Goal: Information Seeking & Learning: Learn about a topic

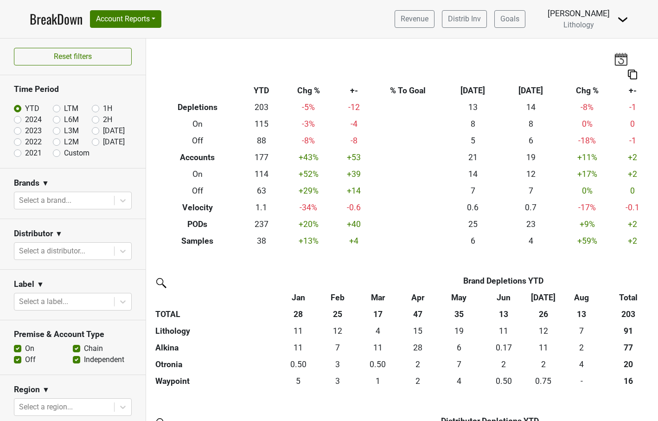
click at [70, 20] on link "BreakDown" at bounding box center [56, 18] width 53 height 19
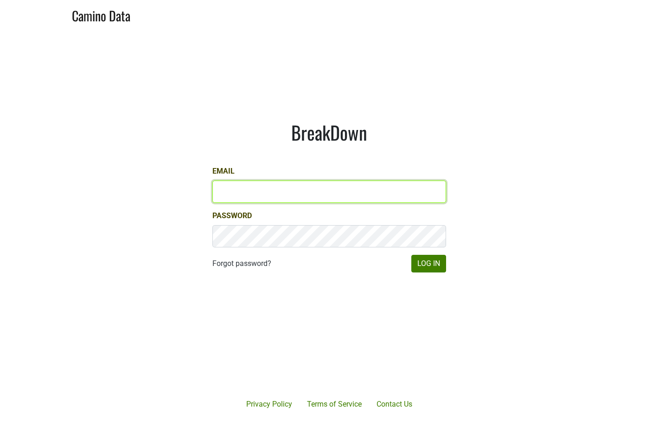
type input "paul.trione@lithology.wine"
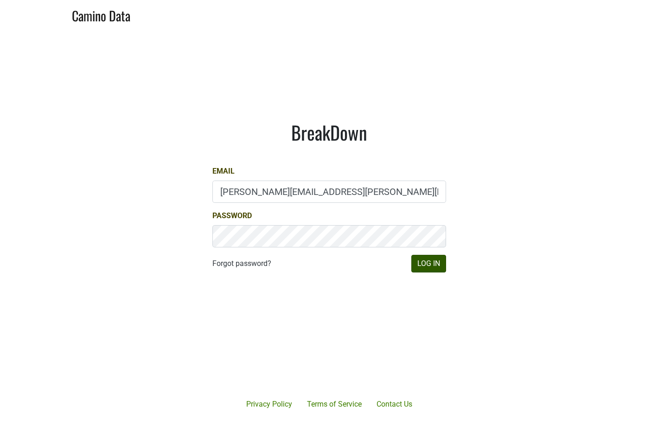
click at [433, 260] on button "Log In" at bounding box center [428, 264] width 35 height 18
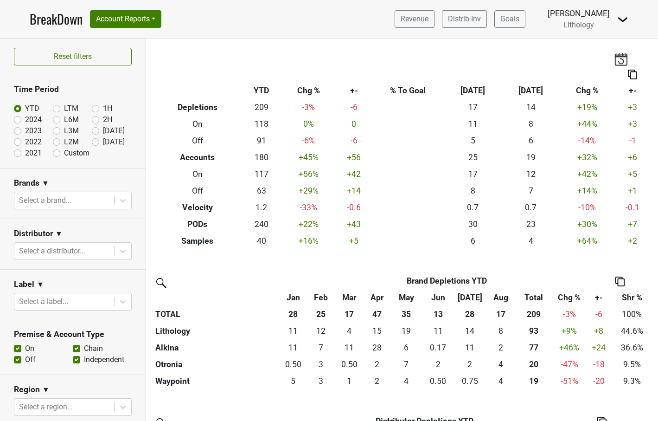
click at [64, 154] on label "Custom" at bounding box center [77, 152] width 26 height 11
click at [56, 154] on input "Custom" at bounding box center [71, 151] width 37 height 9
radio input "true"
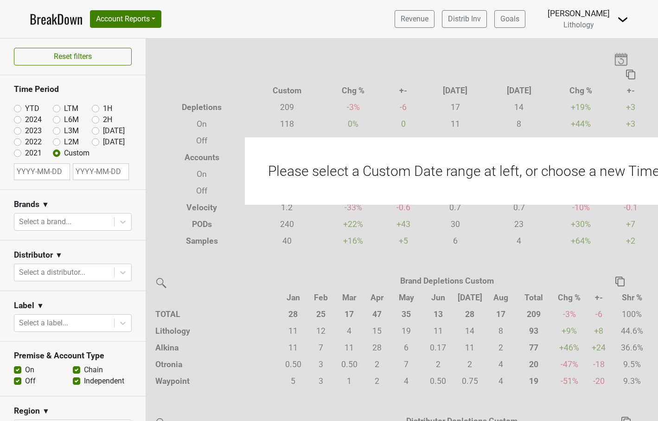
click at [64, 171] on input "text" at bounding box center [42, 171] width 56 height 17
select select "8"
select select "2025"
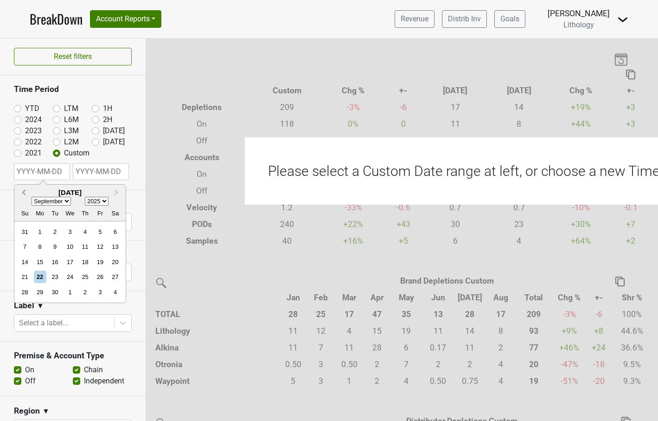
click at [24, 191] on span "Previous Month" at bounding box center [24, 192] width 0 height 11
select select "6"
click at [54, 230] on div "1" at bounding box center [55, 231] width 13 height 13
type input "2025-07-01"
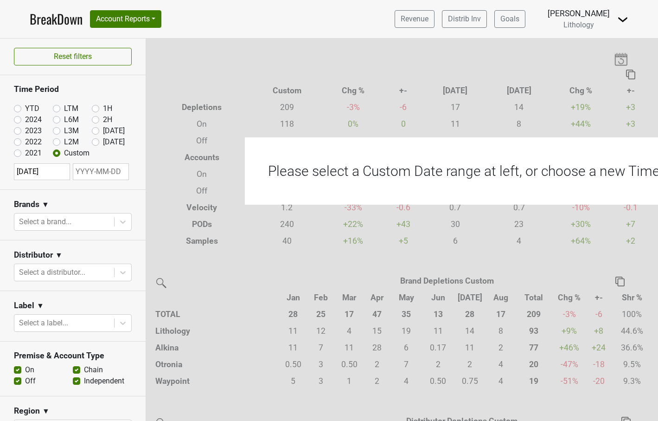
select select "8"
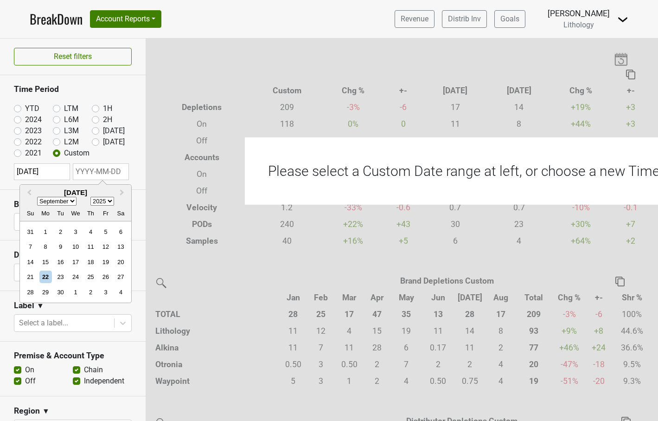
click at [113, 173] on input "text" at bounding box center [101, 171] width 56 height 17
click at [46, 274] on div "22" at bounding box center [45, 276] width 13 height 13
type input "2025-09-22"
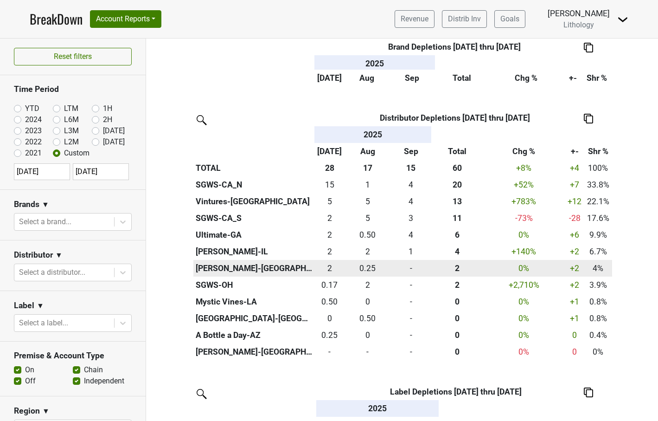
scroll to position [322, 0]
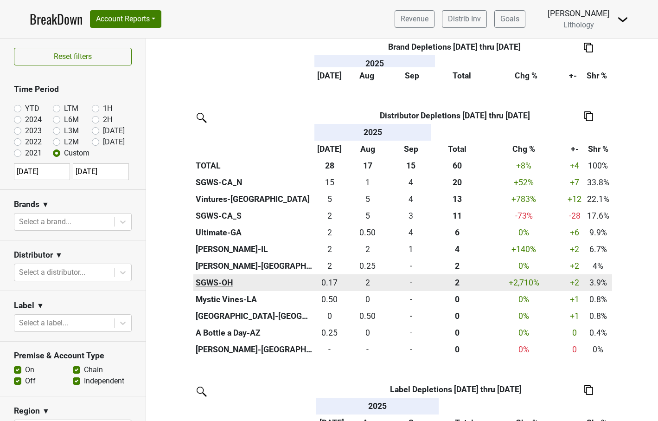
click at [223, 277] on th "SGWS-OH" at bounding box center [253, 282] width 121 height 17
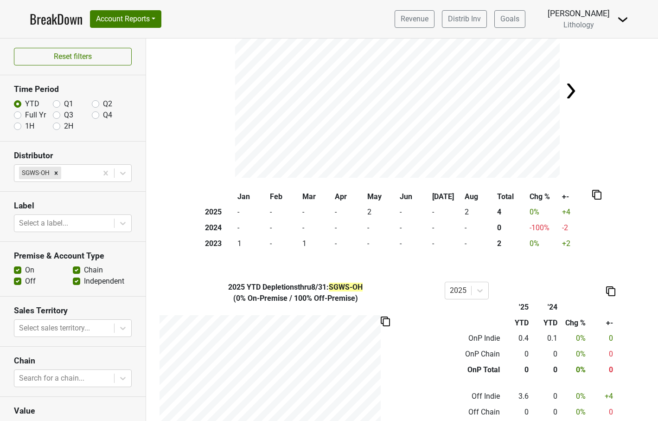
scroll to position [79, 0]
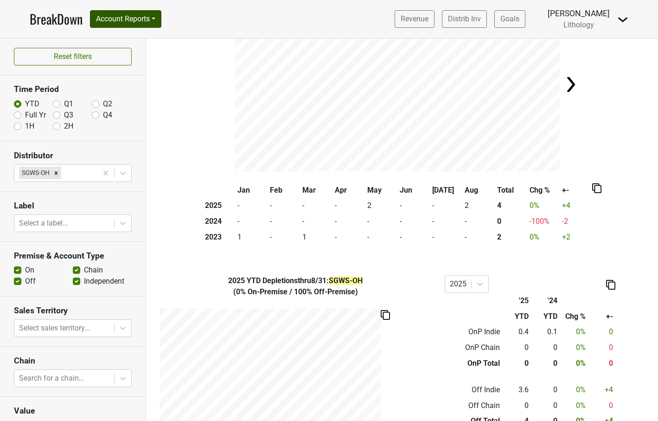
click at [116, 17] on button "Account Reports" at bounding box center [125, 19] width 71 height 18
click at [118, 38] on link "SuperRanker" at bounding box center [131, 40] width 82 height 15
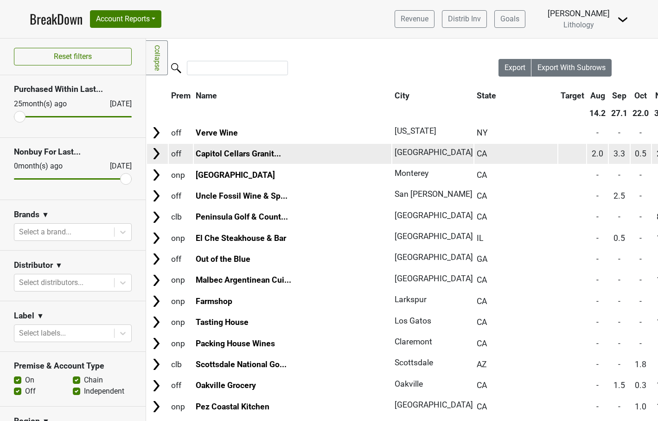
scroll to position [3, 0]
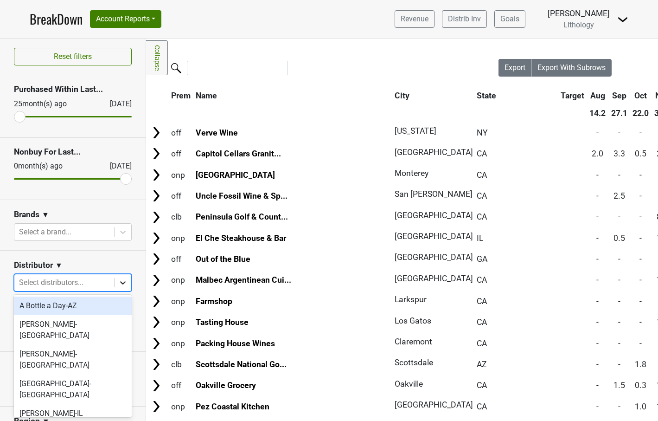
click at [122, 281] on icon at bounding box center [122, 282] width 9 height 9
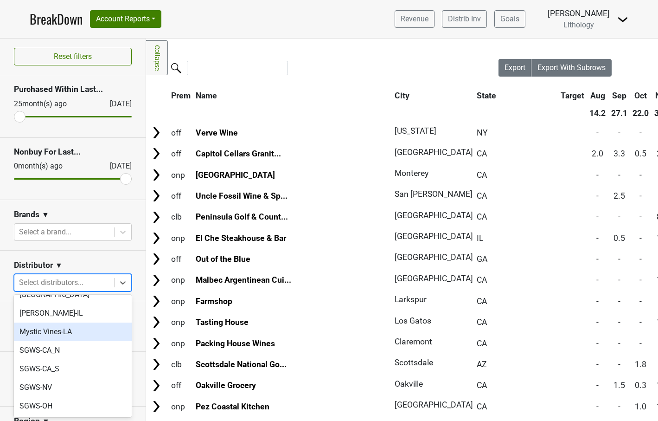
scroll to position [104, 0]
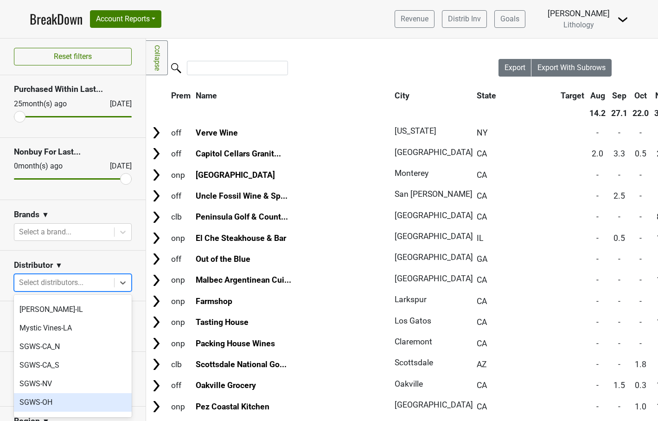
click at [59, 393] on div "SGWS-OH" at bounding box center [73, 402] width 118 height 19
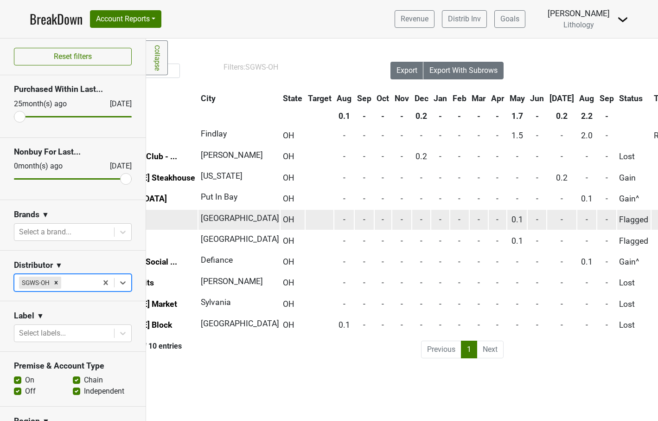
scroll to position [0, 0]
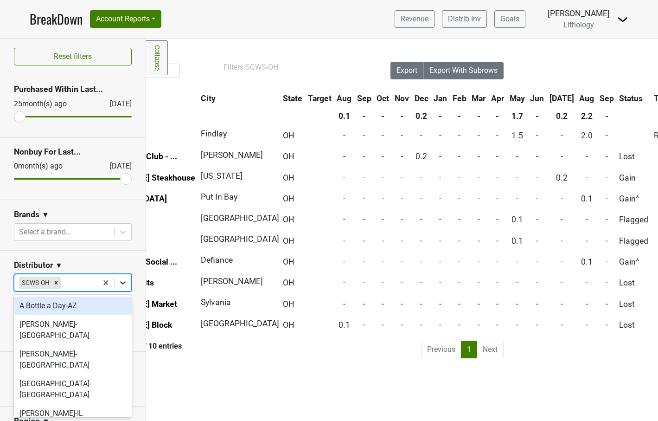
click at [121, 281] on icon at bounding box center [123, 282] width 6 height 3
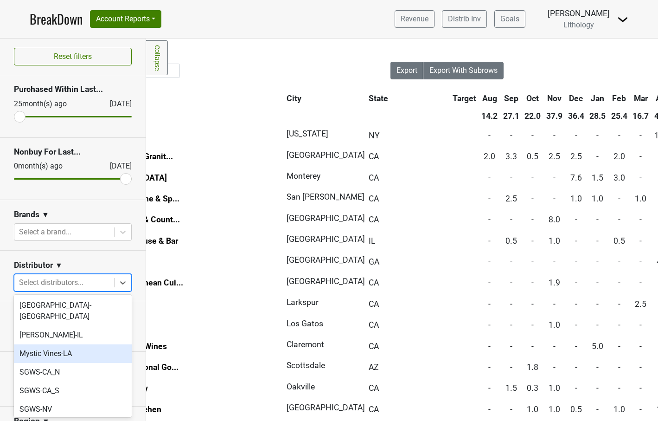
scroll to position [80, 0]
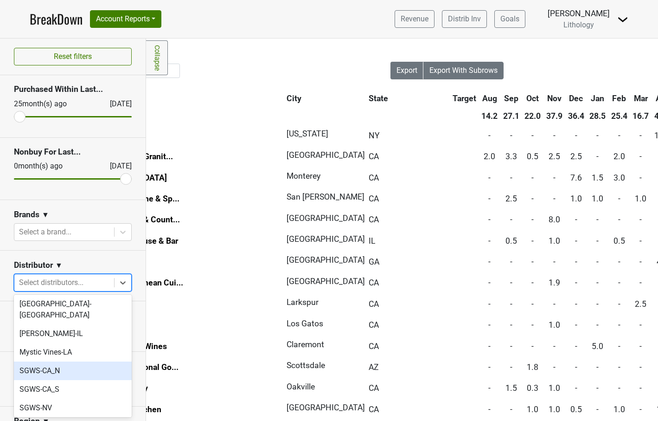
click at [80, 361] on div "SGWS-CA_N" at bounding box center [73, 370] width 118 height 19
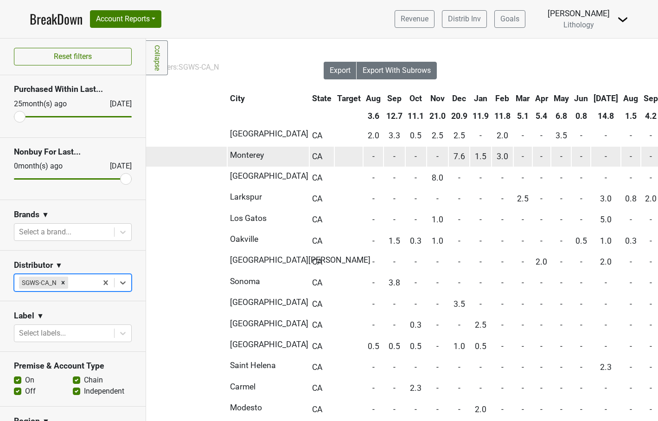
scroll to position [0, 176]
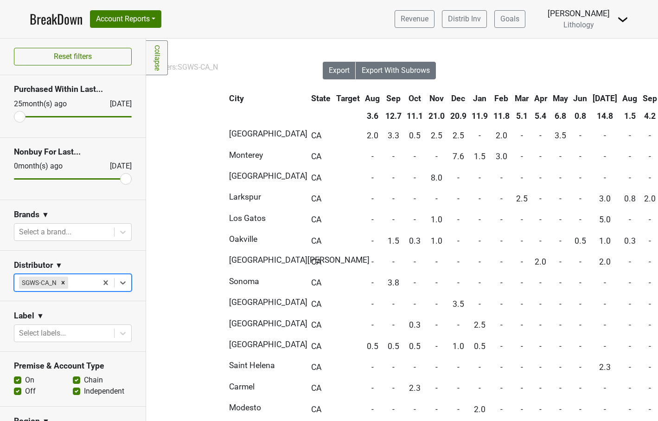
click at [640, 99] on th "Sep" at bounding box center [649, 98] width 19 height 17
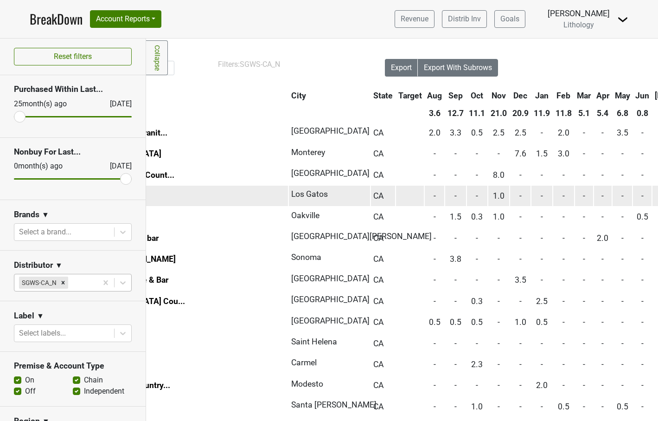
scroll to position [3, 113]
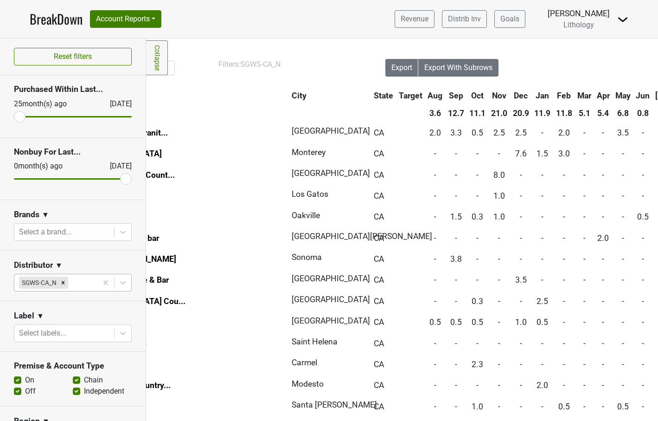
click at [25, 377] on label "On" at bounding box center [29, 379] width 9 height 11
click at [17, 377] on input "On" at bounding box center [17, 378] width 7 height 9
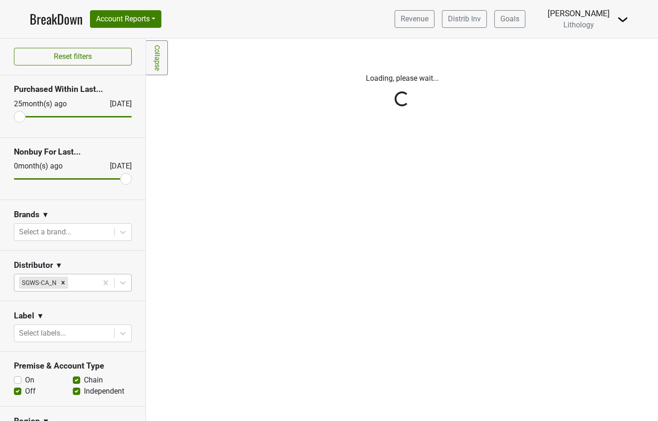
scroll to position [0, 0]
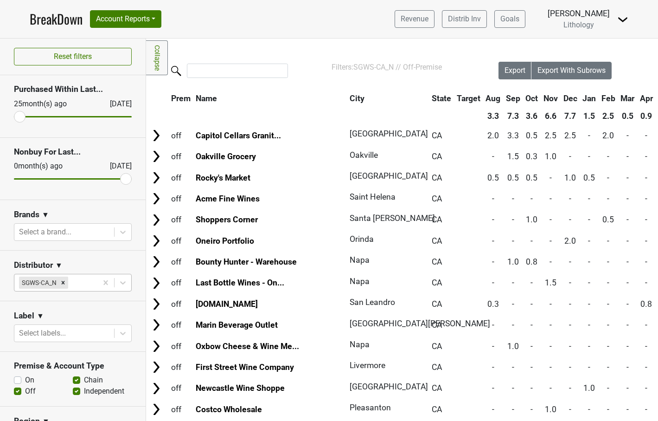
click at [25, 380] on label "On" at bounding box center [29, 379] width 9 height 11
click at [17, 380] on input "On" at bounding box center [17, 378] width 7 height 9
checkbox input "true"
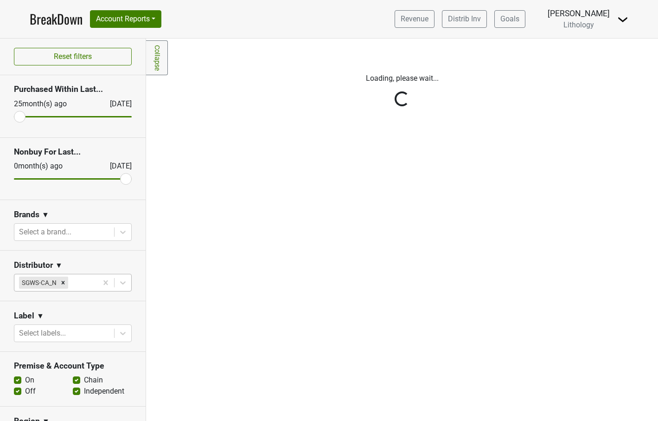
click at [25, 390] on label "Off" at bounding box center [30, 390] width 11 height 11
click at [17, 390] on input "Off" at bounding box center [17, 389] width 7 height 9
checkbox input "false"
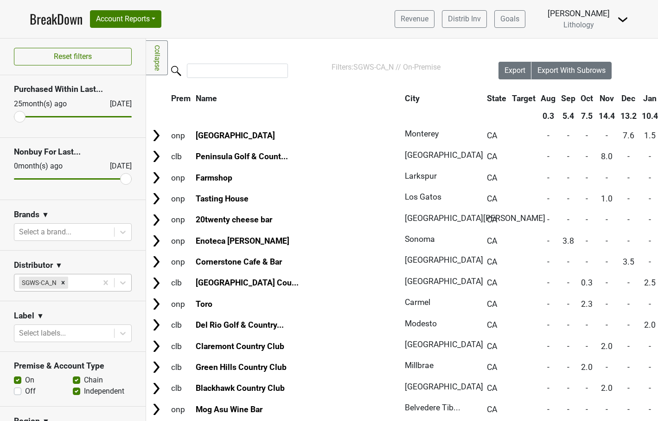
click at [84, 392] on label "Independent" at bounding box center [104, 390] width 40 height 11
click at [79, 392] on input "Independent" at bounding box center [76, 389] width 7 height 9
checkbox input "false"
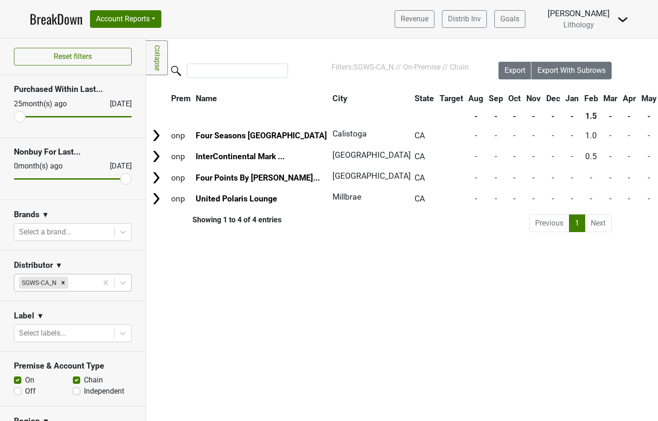
click at [84, 381] on label "Chain" at bounding box center [93, 379] width 19 height 11
click at [77, 381] on input "Chain" at bounding box center [76, 378] width 7 height 9
checkbox input "false"
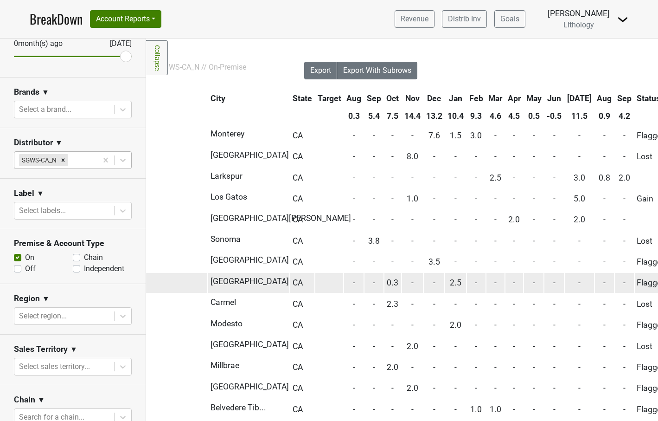
scroll to position [0, 196]
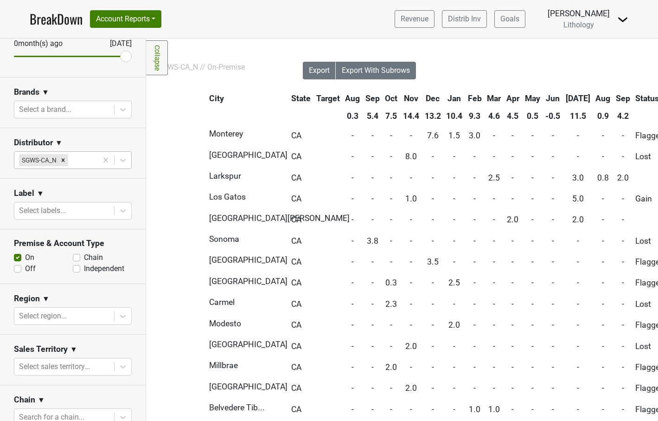
click at [613, 100] on th "Sep" at bounding box center [622, 98] width 19 height 17
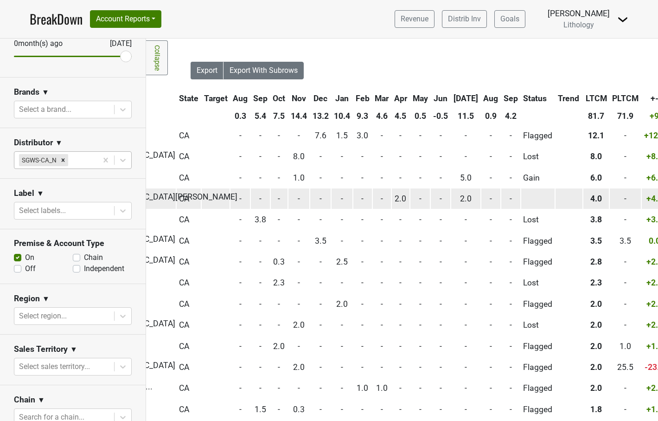
scroll to position [0, 312]
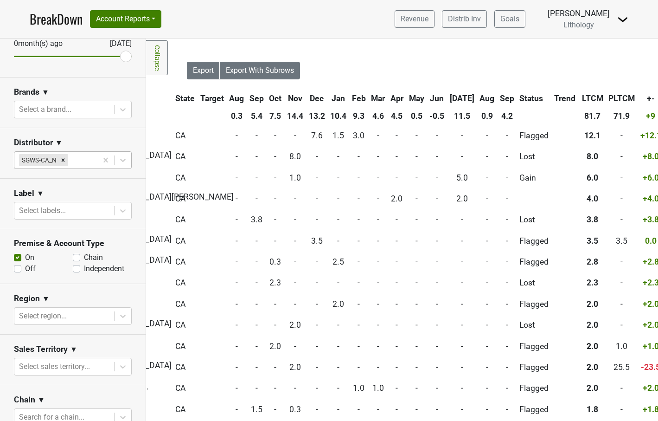
click at [498, 100] on th "Sep" at bounding box center [507, 98] width 19 height 17
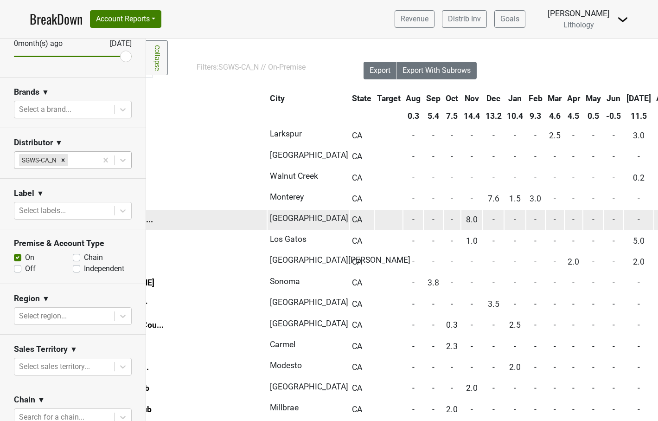
scroll to position [0, 140]
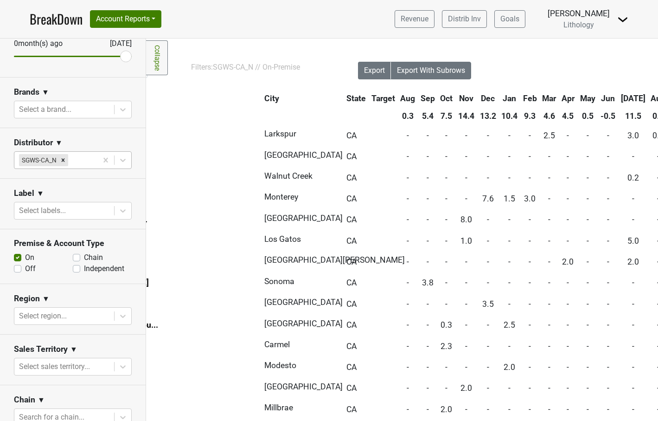
click at [649, 99] on th "Aug" at bounding box center [658, 98] width 19 height 17
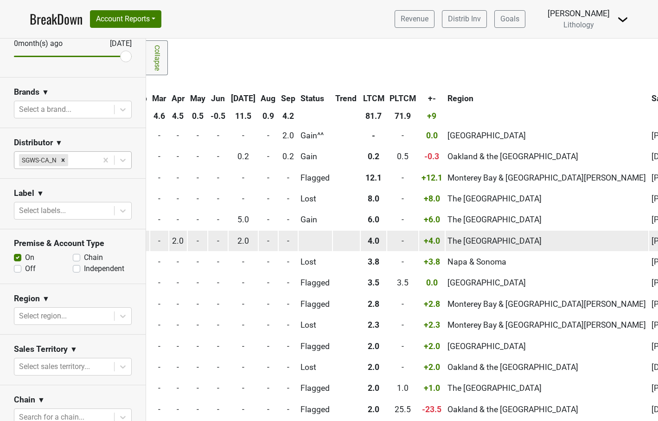
scroll to position [0, 531]
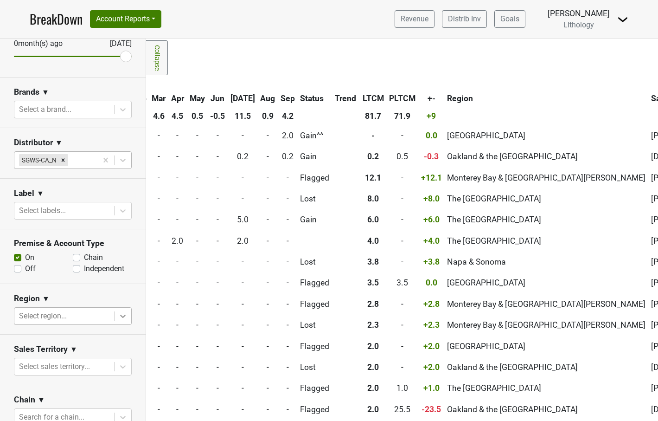
click at [124, 315] on icon at bounding box center [123, 315] width 6 height 3
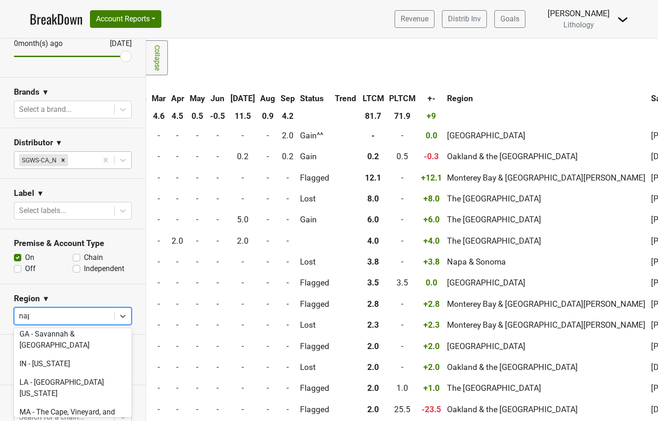
scroll to position [0, 0]
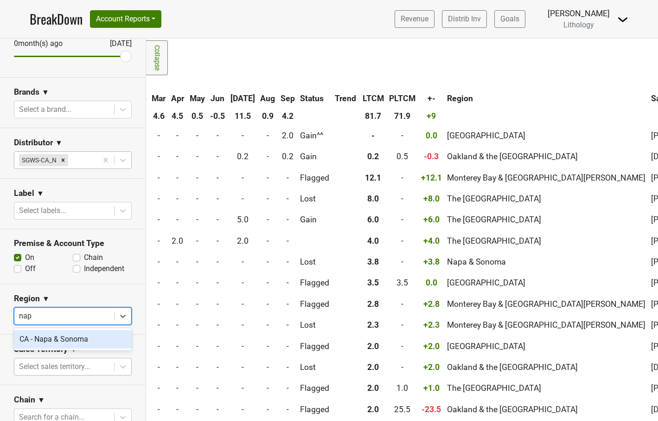
type input "napa"
click at [68, 339] on div "CA - Napa & Sonoma" at bounding box center [73, 339] width 118 height 19
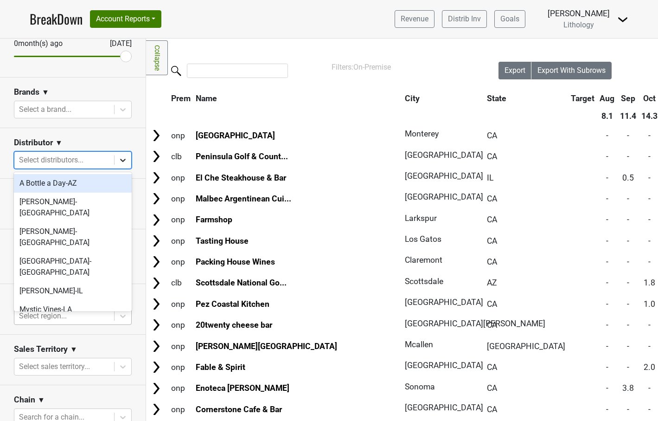
click at [124, 158] on icon at bounding box center [122, 159] width 9 height 9
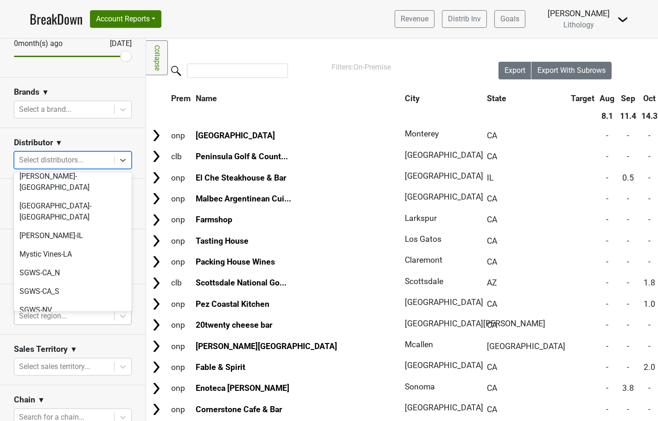
scroll to position [59, 0]
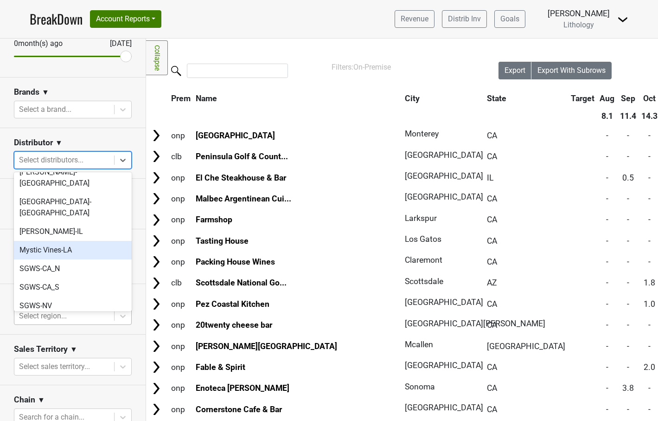
click at [67, 241] on div "Mystic Vines-LA" at bounding box center [73, 250] width 118 height 19
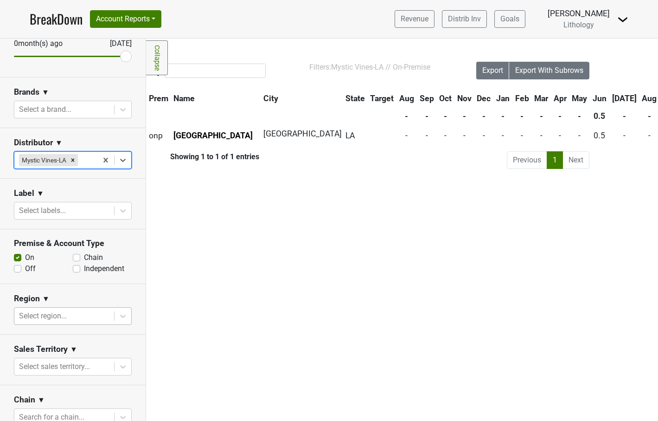
scroll to position [0, 21]
